Goal: Use online tool/utility: Utilize a website feature to perform a specific function

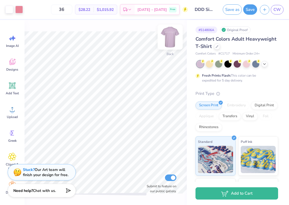
click at [168, 38] on img at bounding box center [170, 37] width 22 height 22
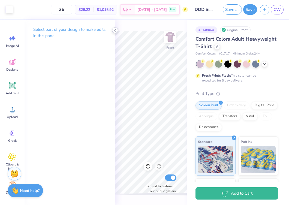
click at [114, 31] on icon at bounding box center [115, 30] width 4 height 4
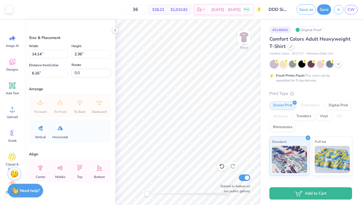
type input "14.16"
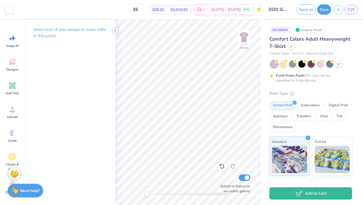
click at [116, 31] on icon at bounding box center [115, 30] width 4 height 4
click at [115, 29] on polyline at bounding box center [115, 30] width 1 height 2
